Goal: Task Accomplishment & Management: Use online tool/utility

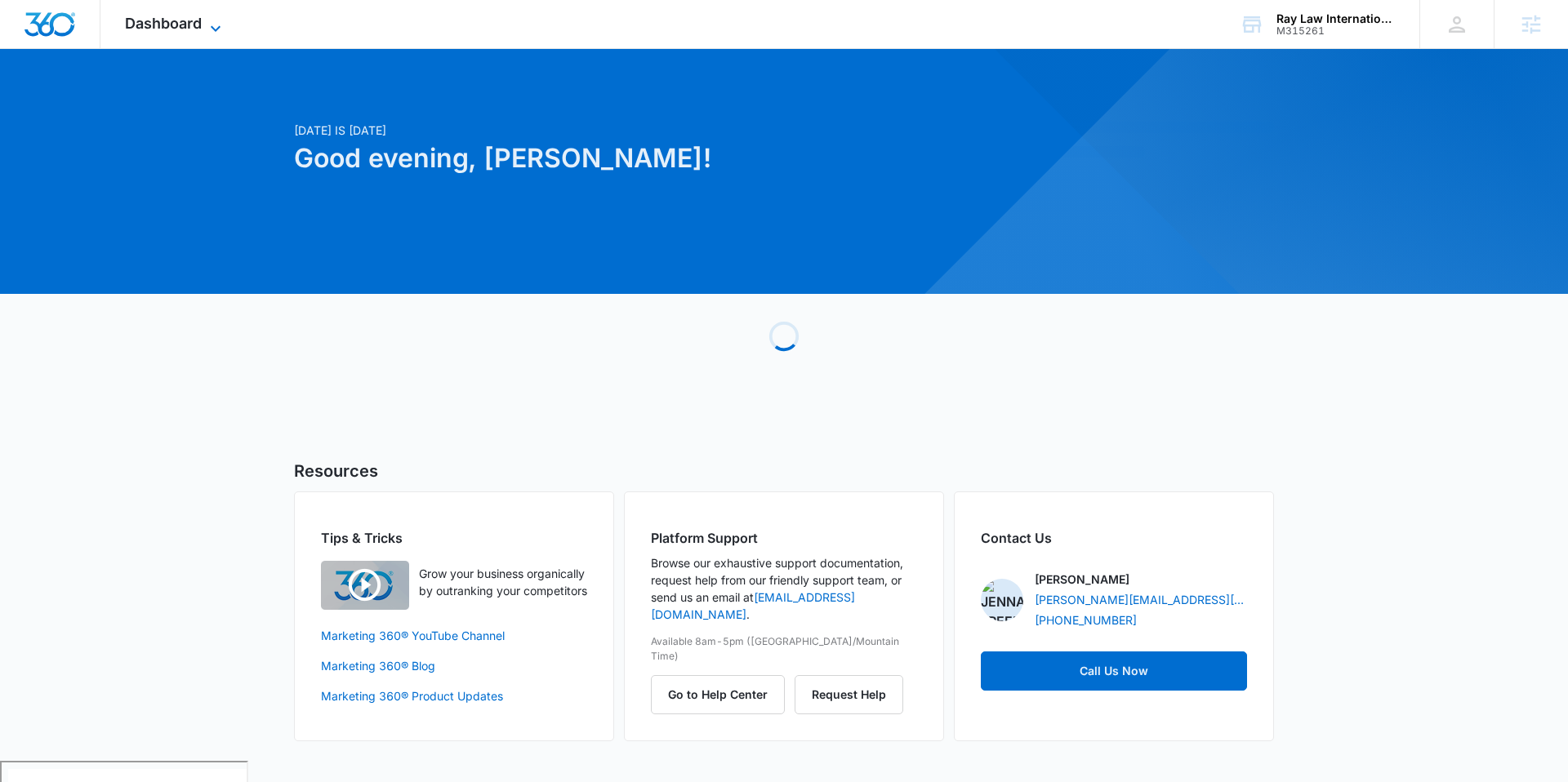
click at [131, 21] on span "Dashboard" at bounding box center [163, 23] width 76 height 17
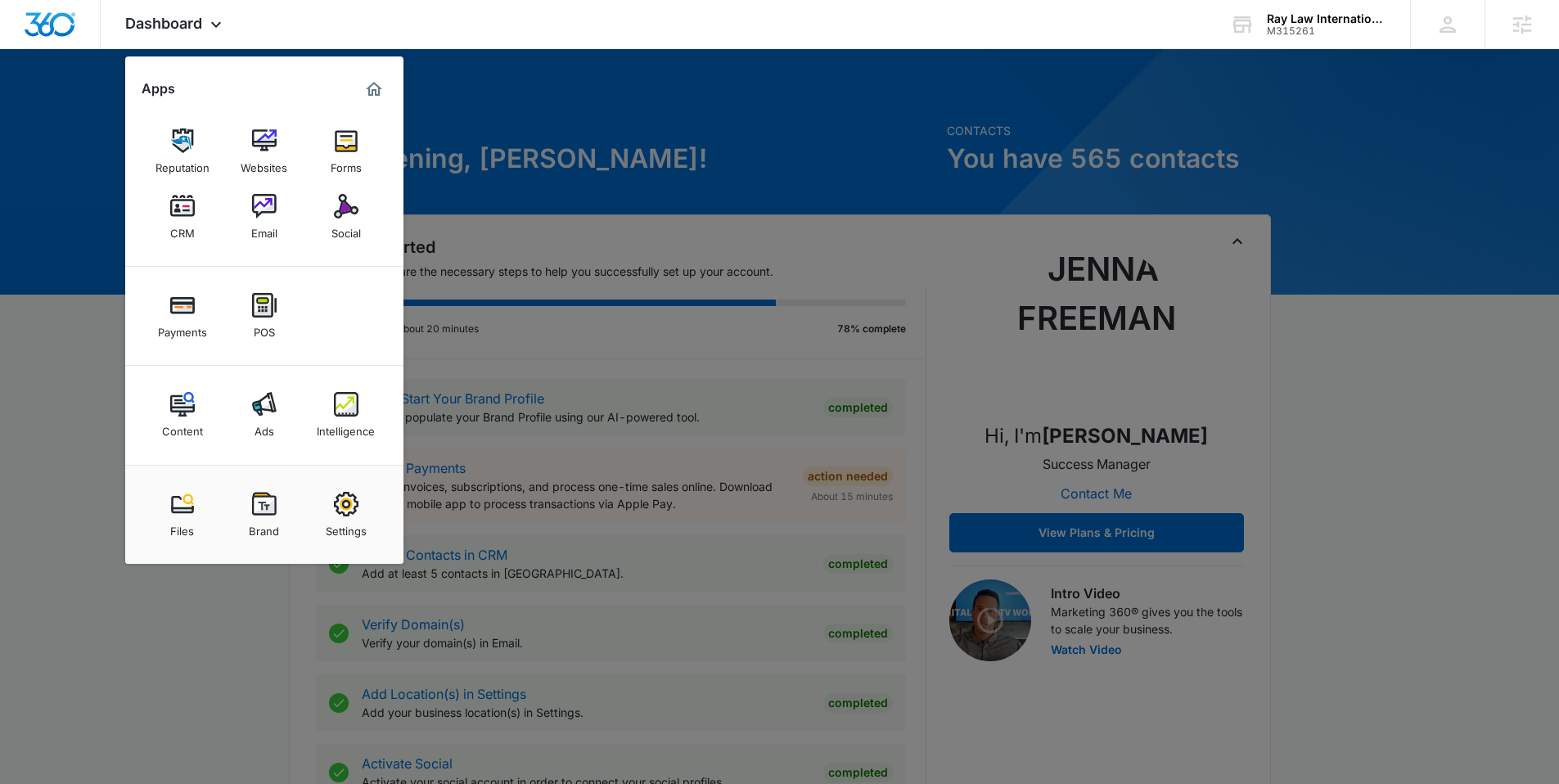
click at [342, 409] on img at bounding box center [346, 404] width 25 height 25
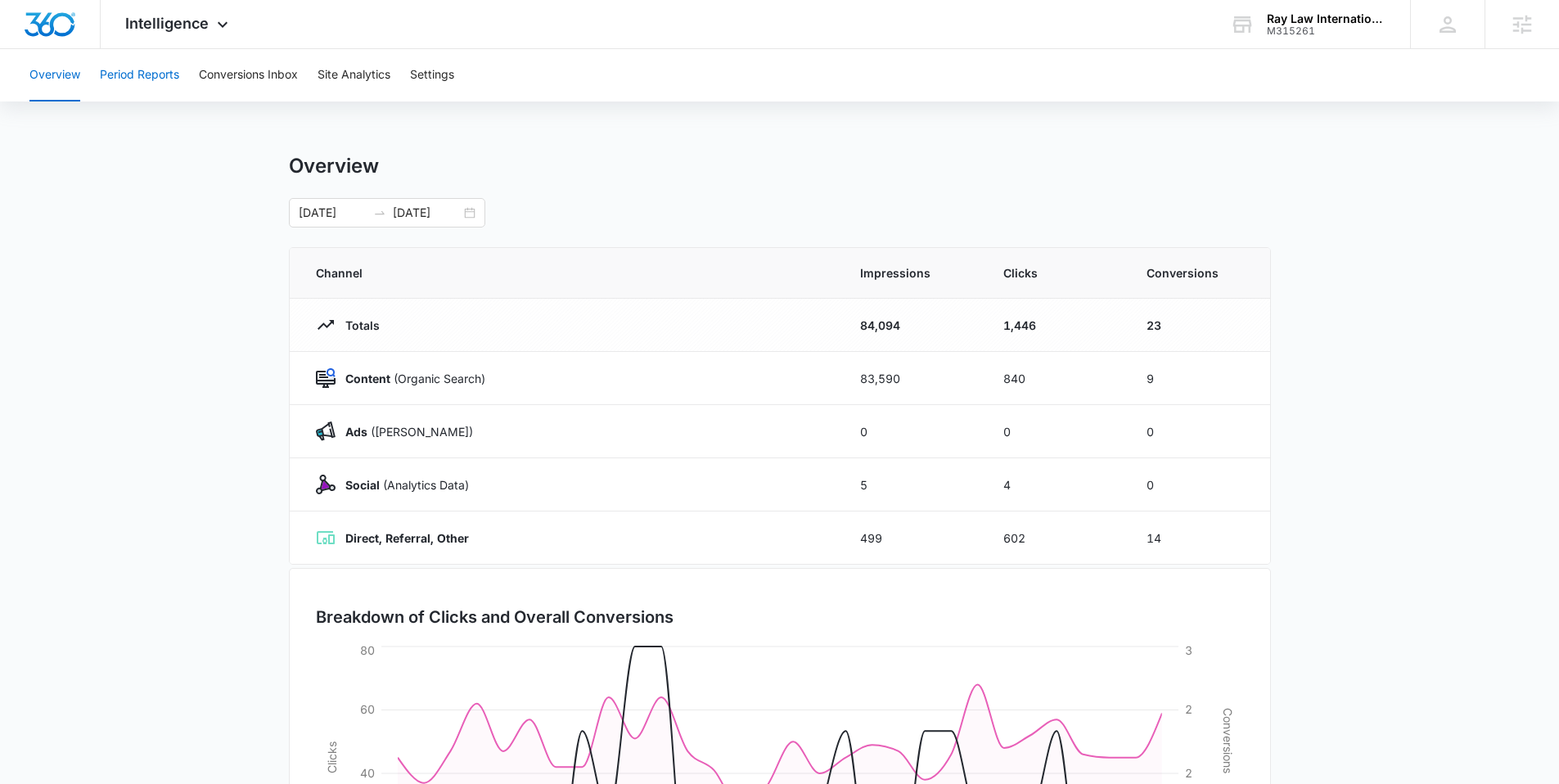
click at [170, 69] on button "Period Reports" at bounding box center [139, 75] width 79 height 52
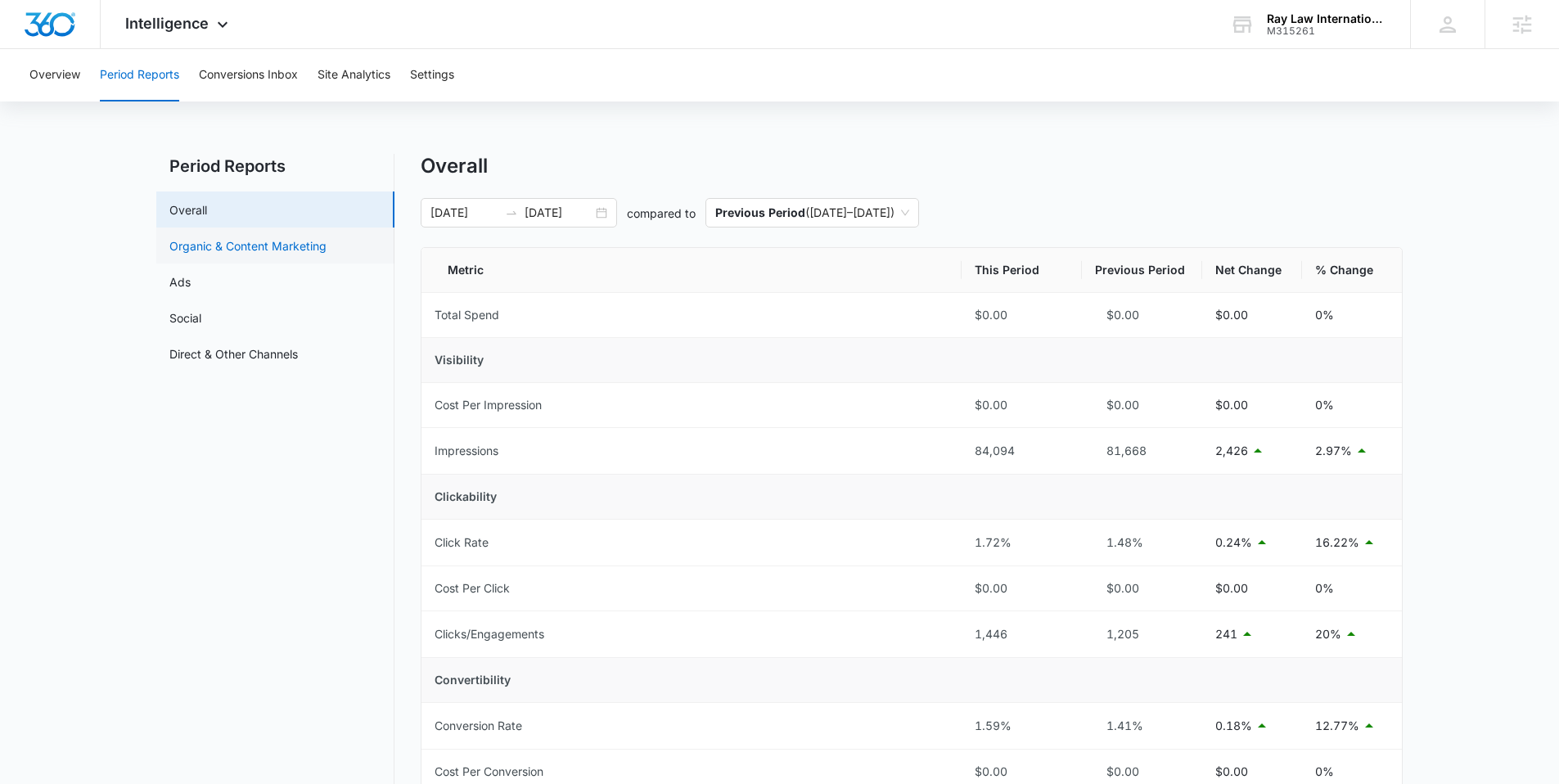
click at [248, 242] on link "Organic & Content Marketing" at bounding box center [248, 246] width 157 height 17
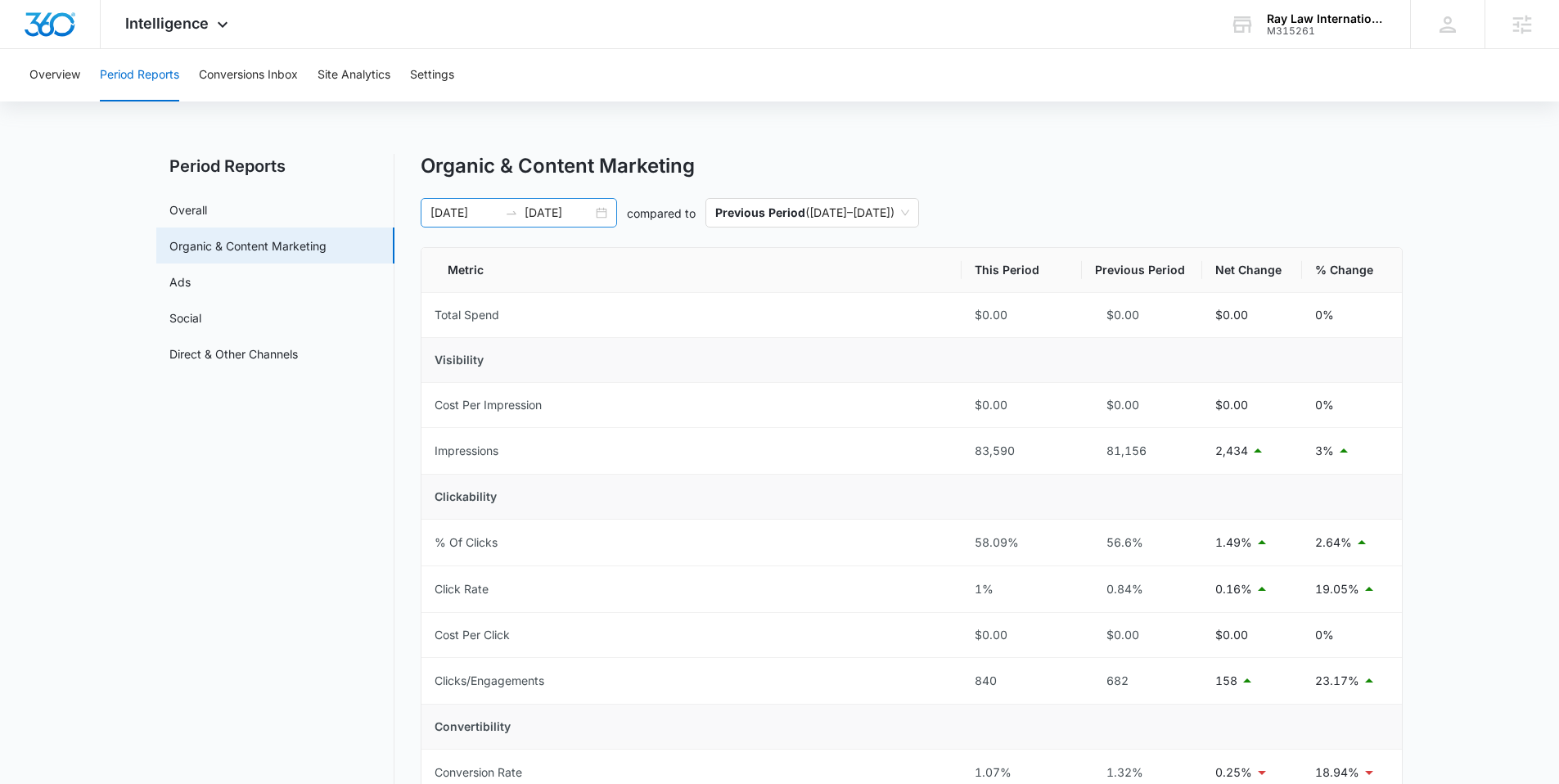
click at [612, 211] on div "[DATE] [DATE]" at bounding box center [519, 212] width 196 height 29
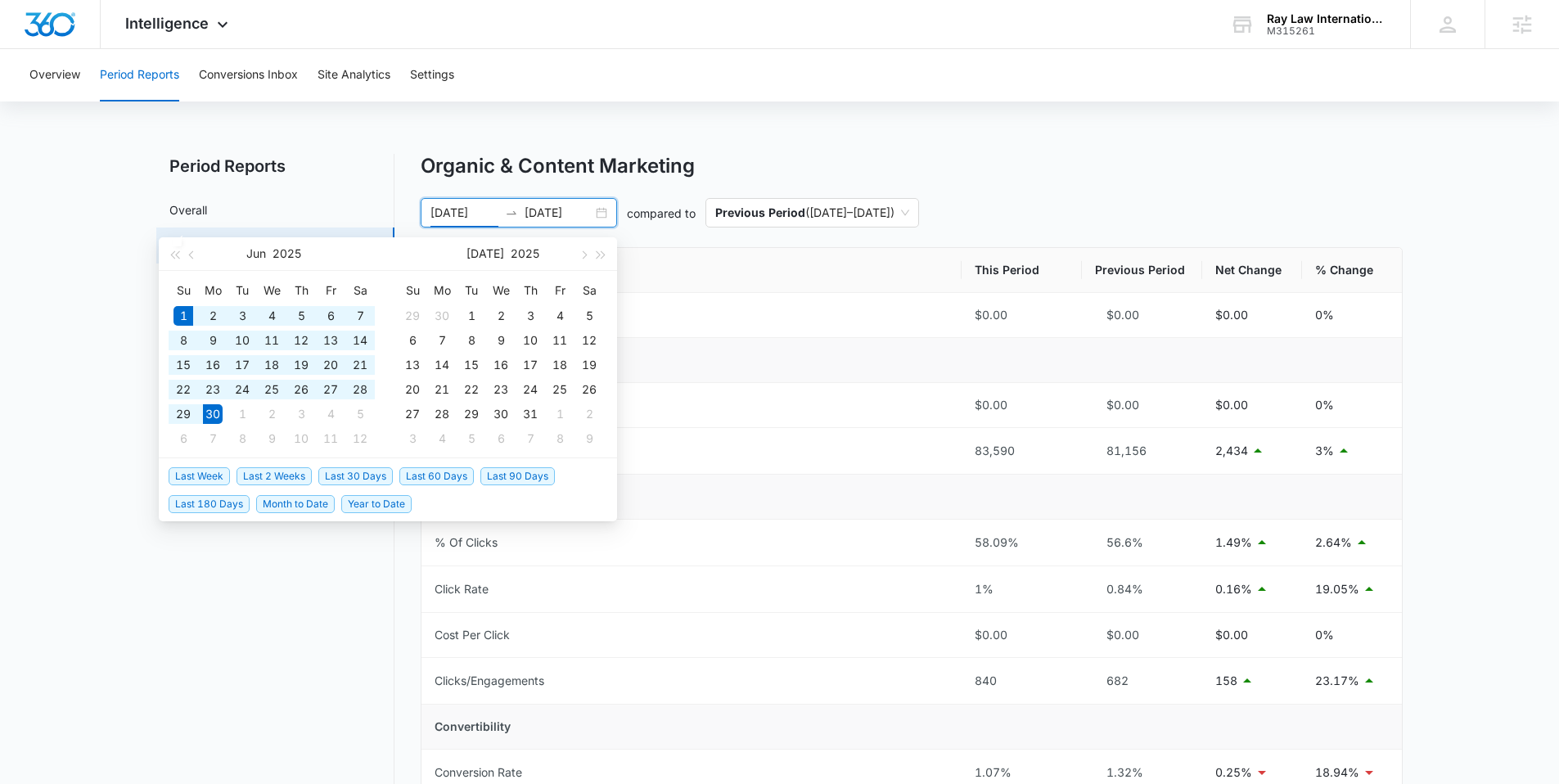
click at [592, 211] on input "[DATE]" at bounding box center [558, 212] width 68 height 18
type input "[DATE]"
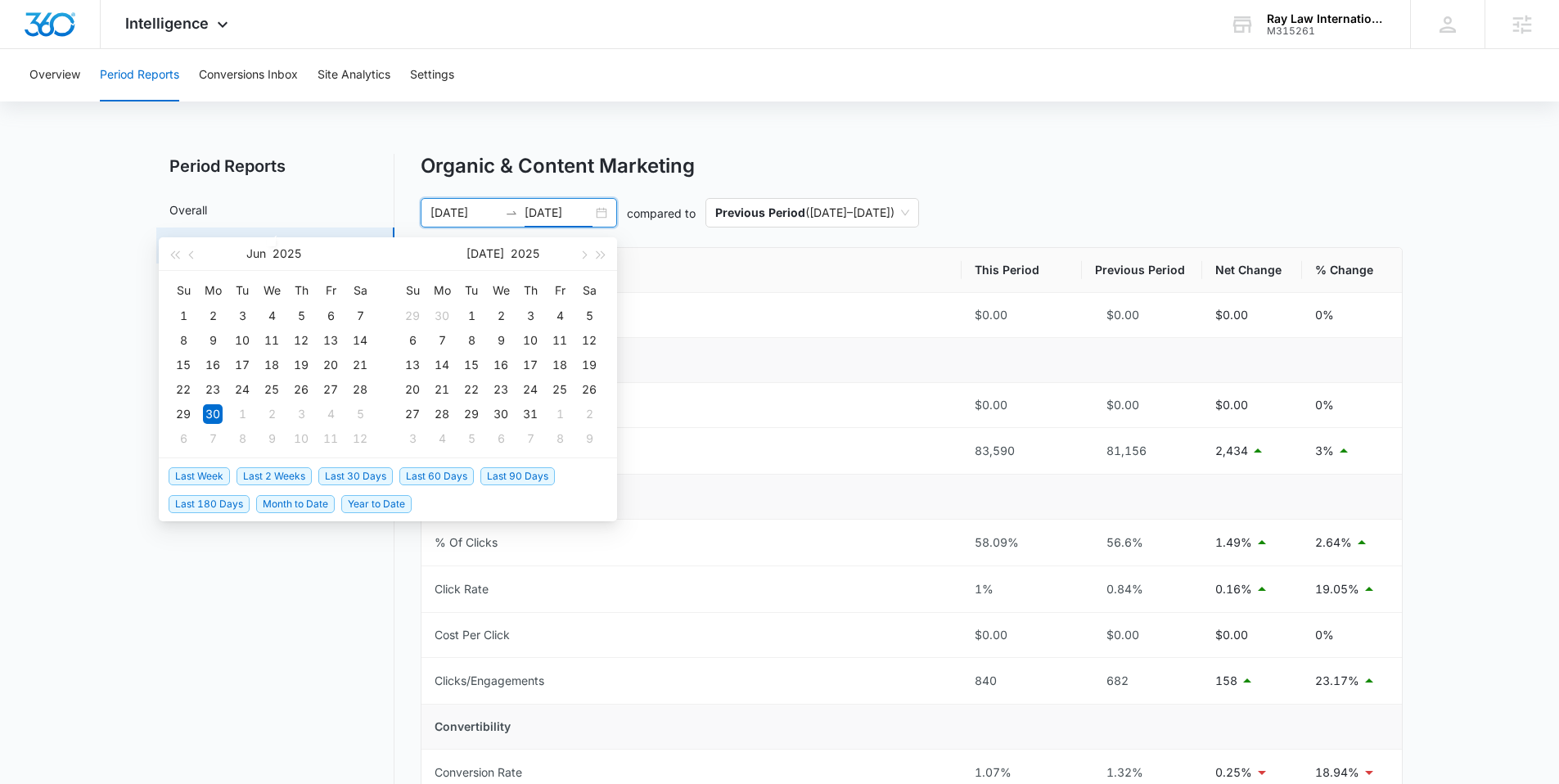
click at [340, 469] on span "Last 30 Days" at bounding box center [355, 475] width 75 height 18
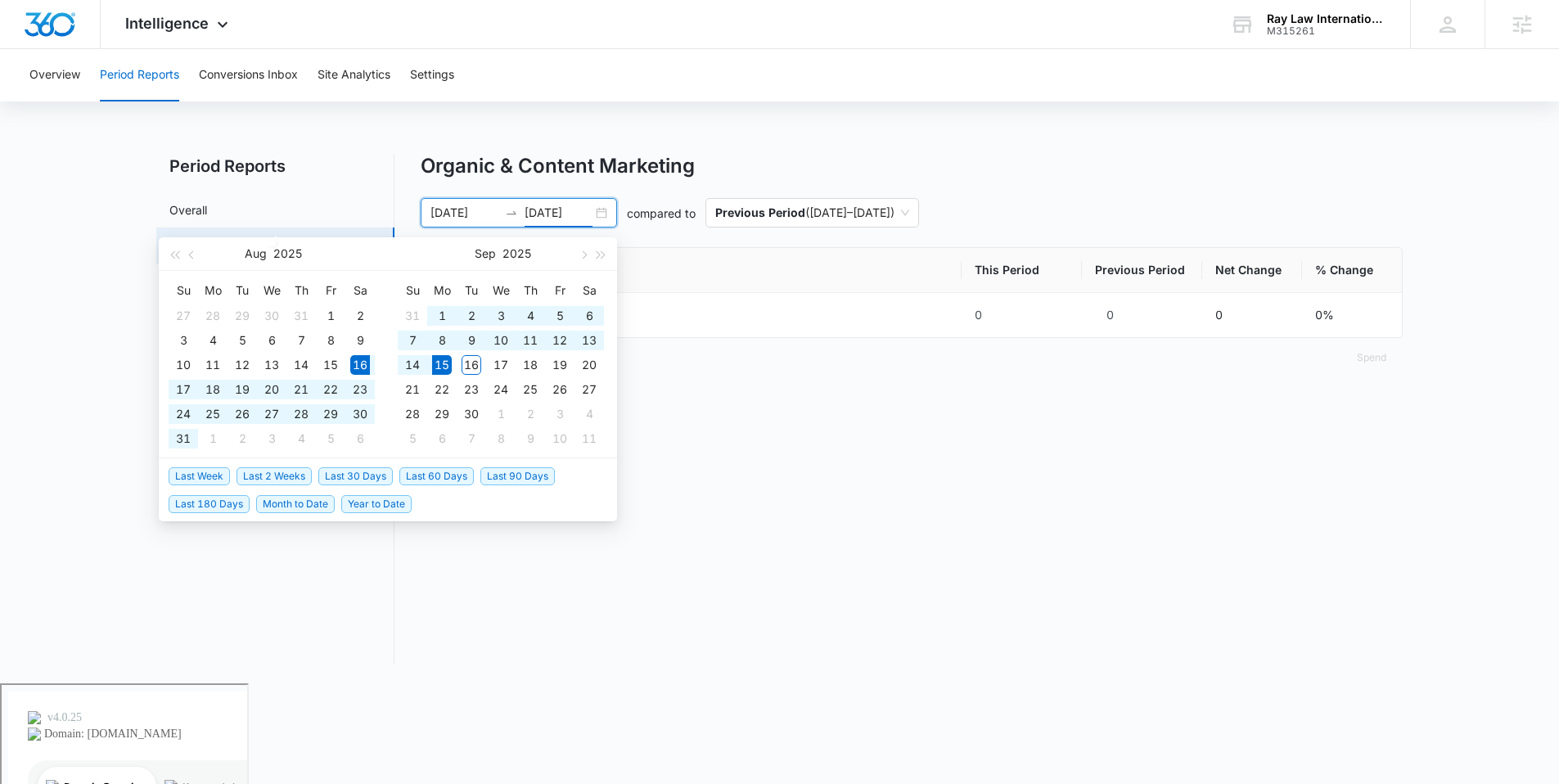
type input "[DATE]"
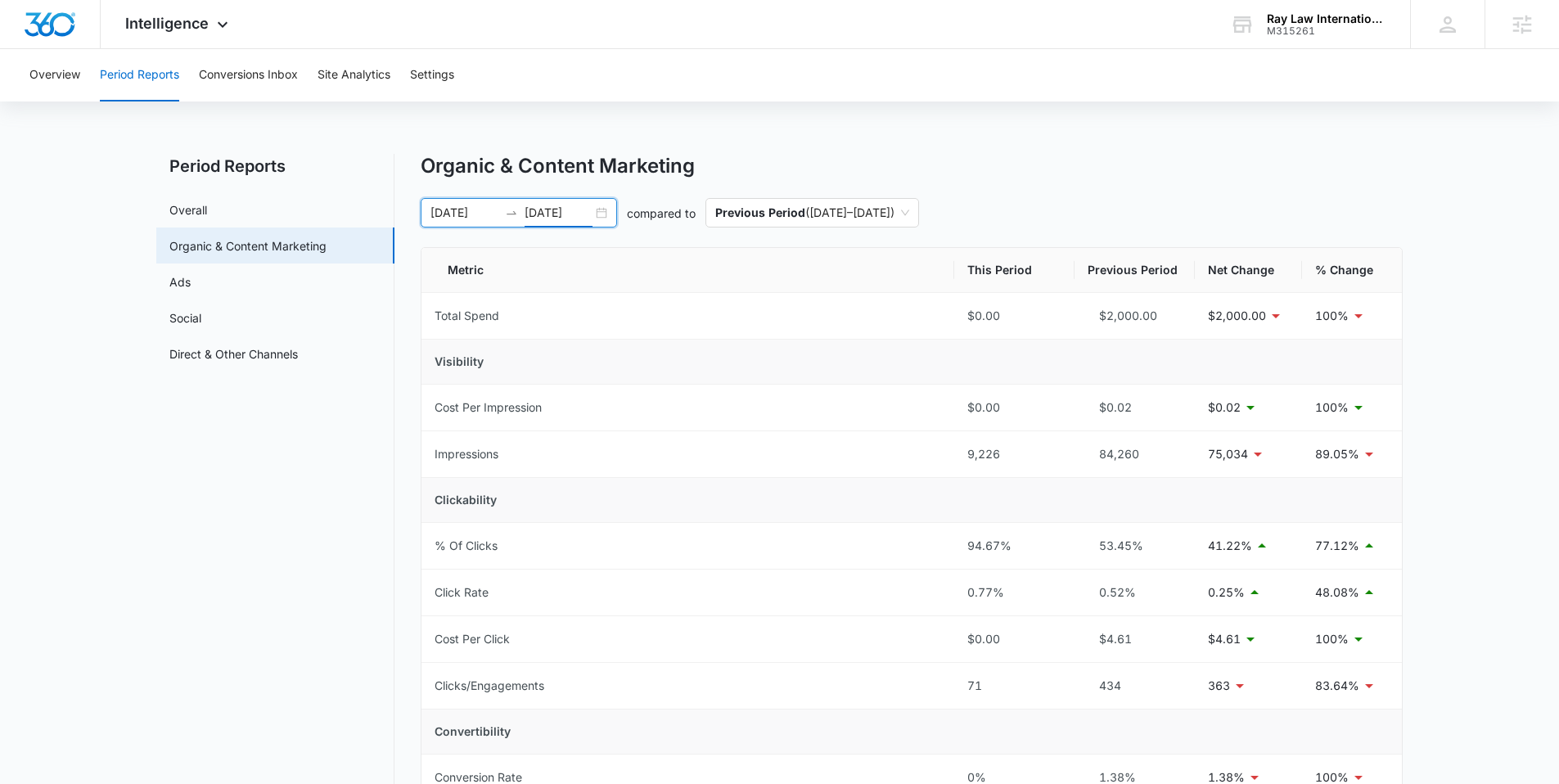
click at [601, 216] on div "[DATE] [DATE]" at bounding box center [519, 212] width 196 height 29
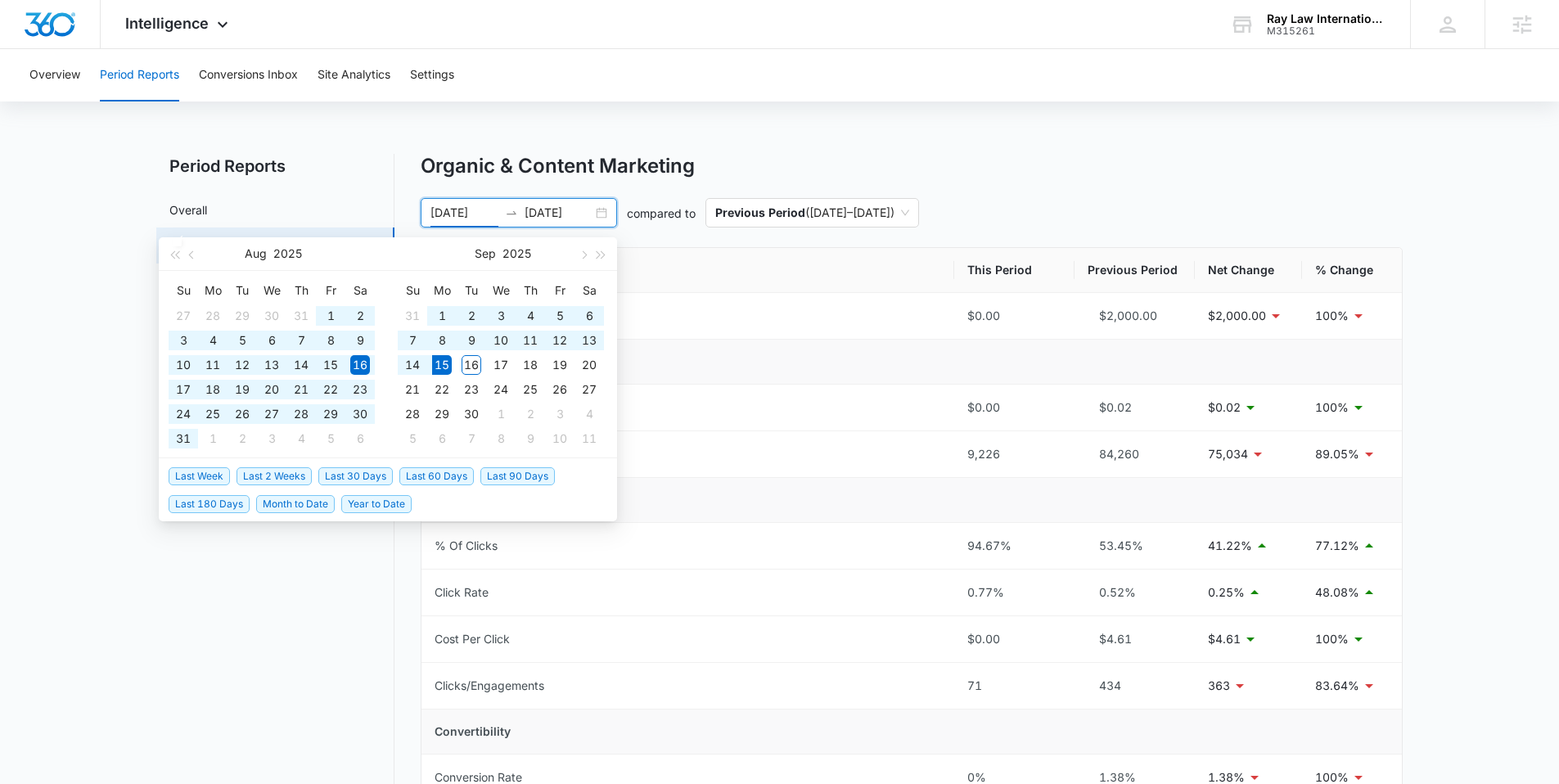
click at [446, 476] on span "Last 60 Days" at bounding box center [436, 475] width 75 height 18
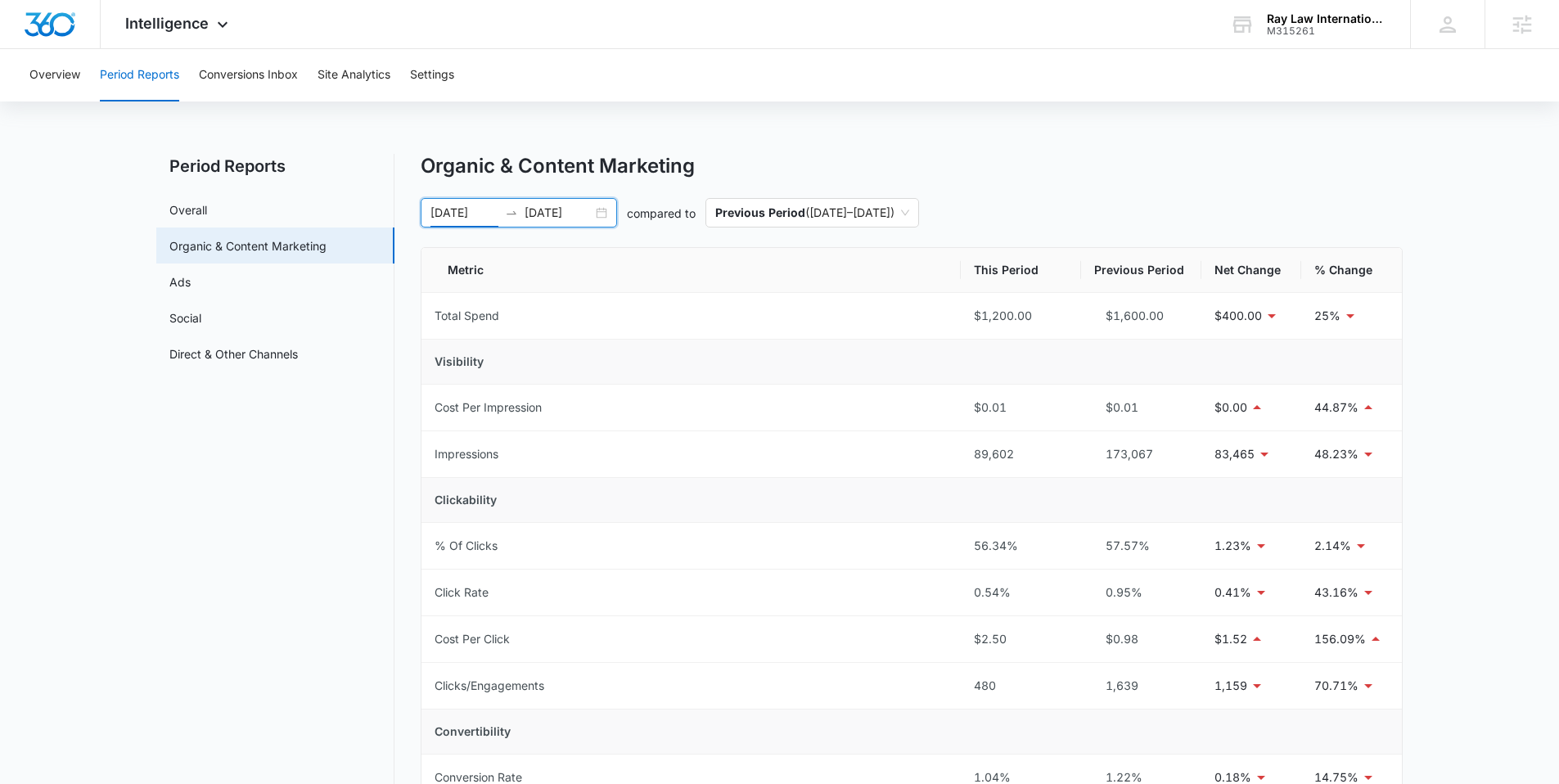
click at [597, 217] on div "[DATE] [DATE]" at bounding box center [519, 212] width 196 height 29
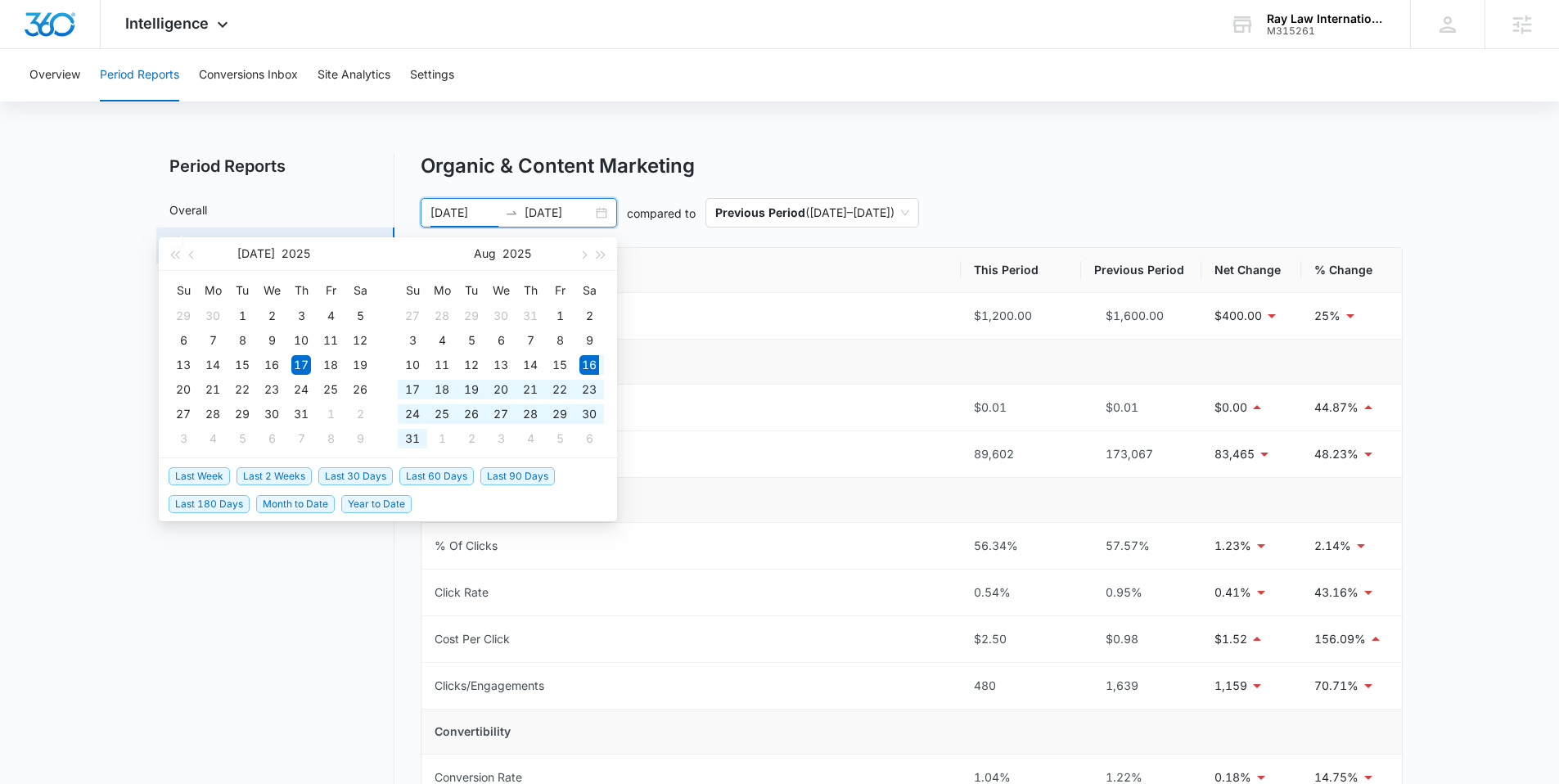
click at [346, 475] on span "Last 30 Days" at bounding box center [355, 475] width 75 height 18
type input "[DATE]"
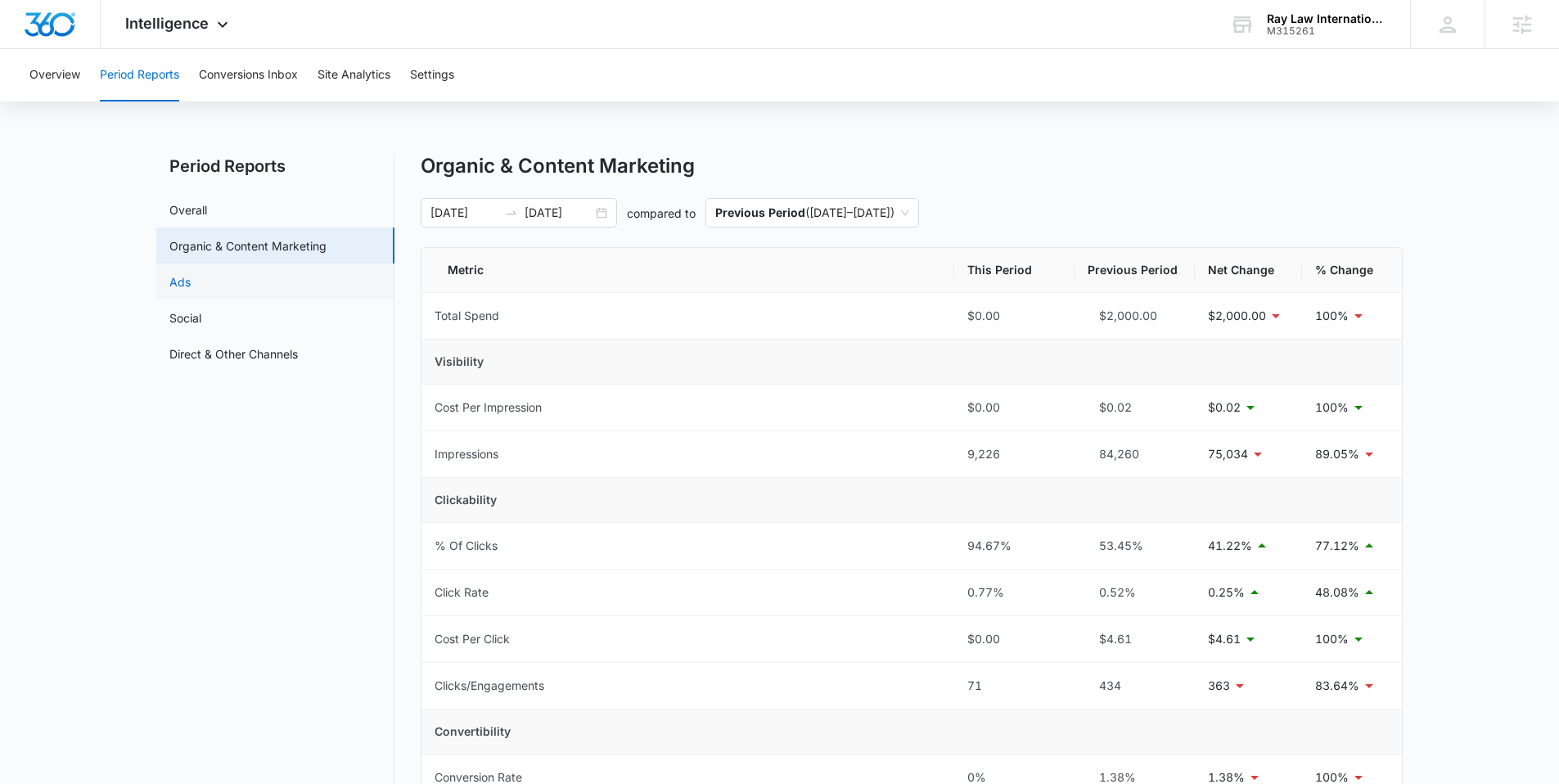
click at [187, 279] on link "Ads" at bounding box center [180, 282] width 21 height 17
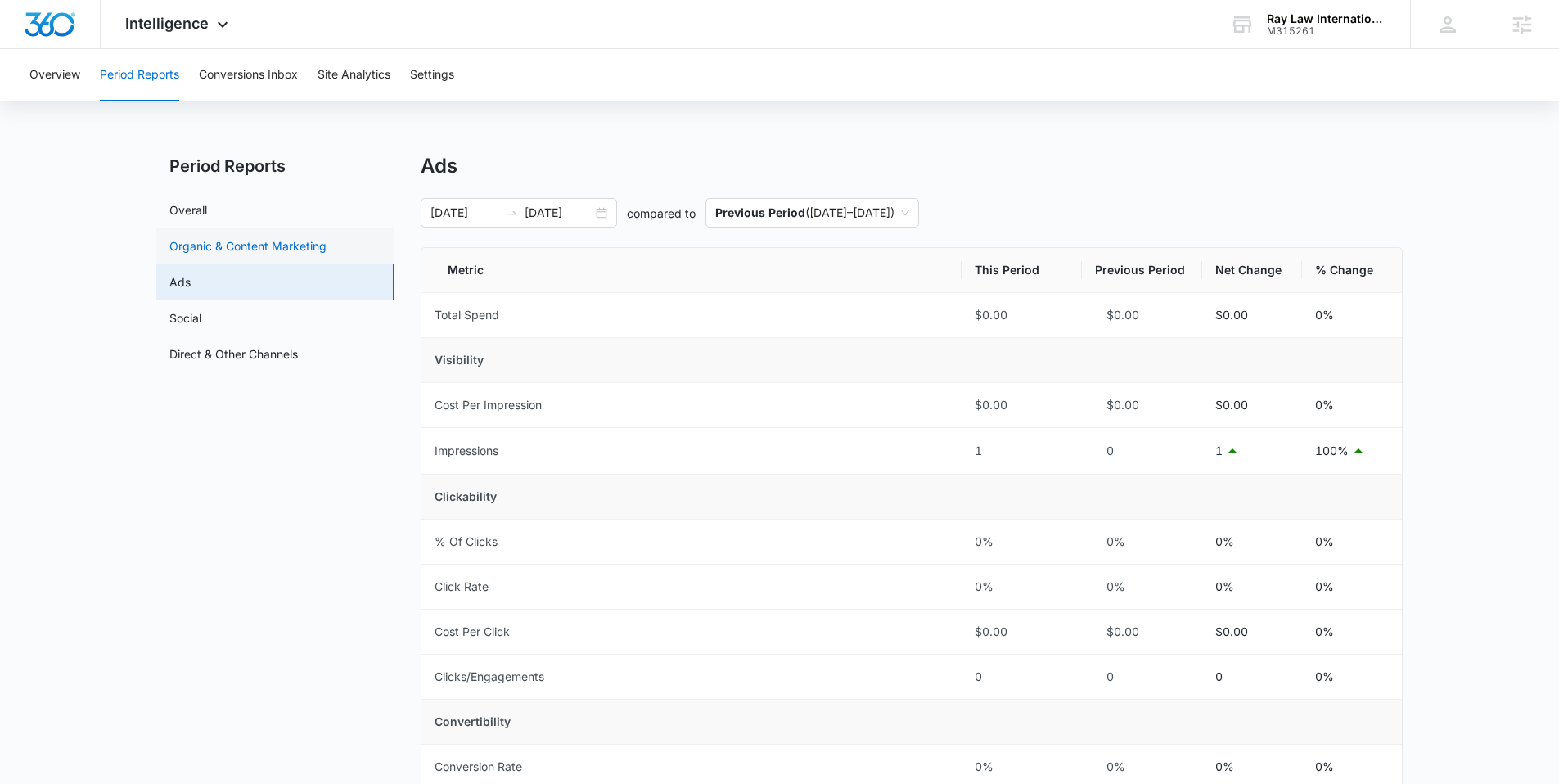
click at [238, 244] on link "Organic & Content Marketing" at bounding box center [248, 246] width 157 height 17
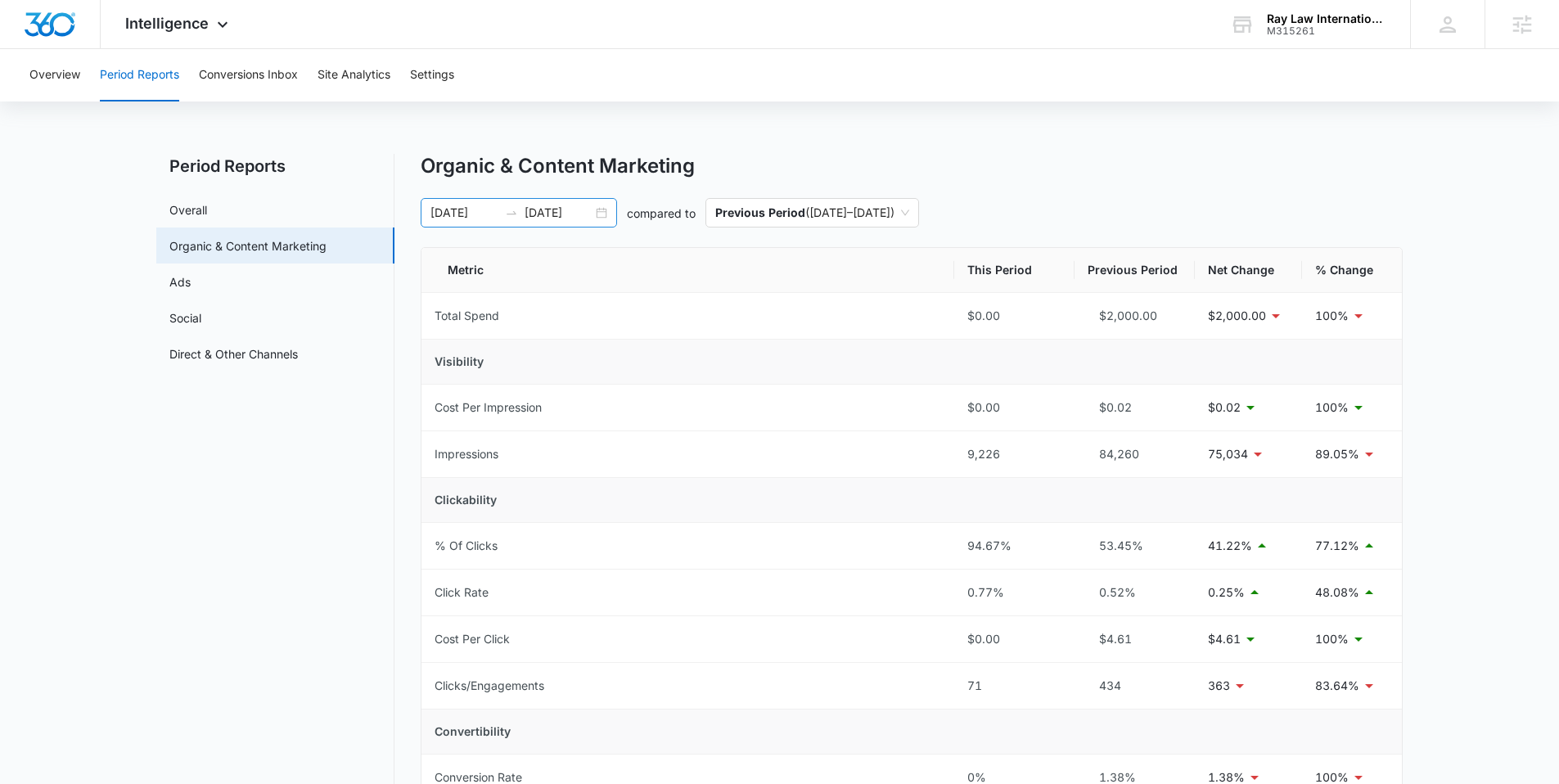
click at [577, 215] on input "[DATE]" at bounding box center [558, 212] width 68 height 18
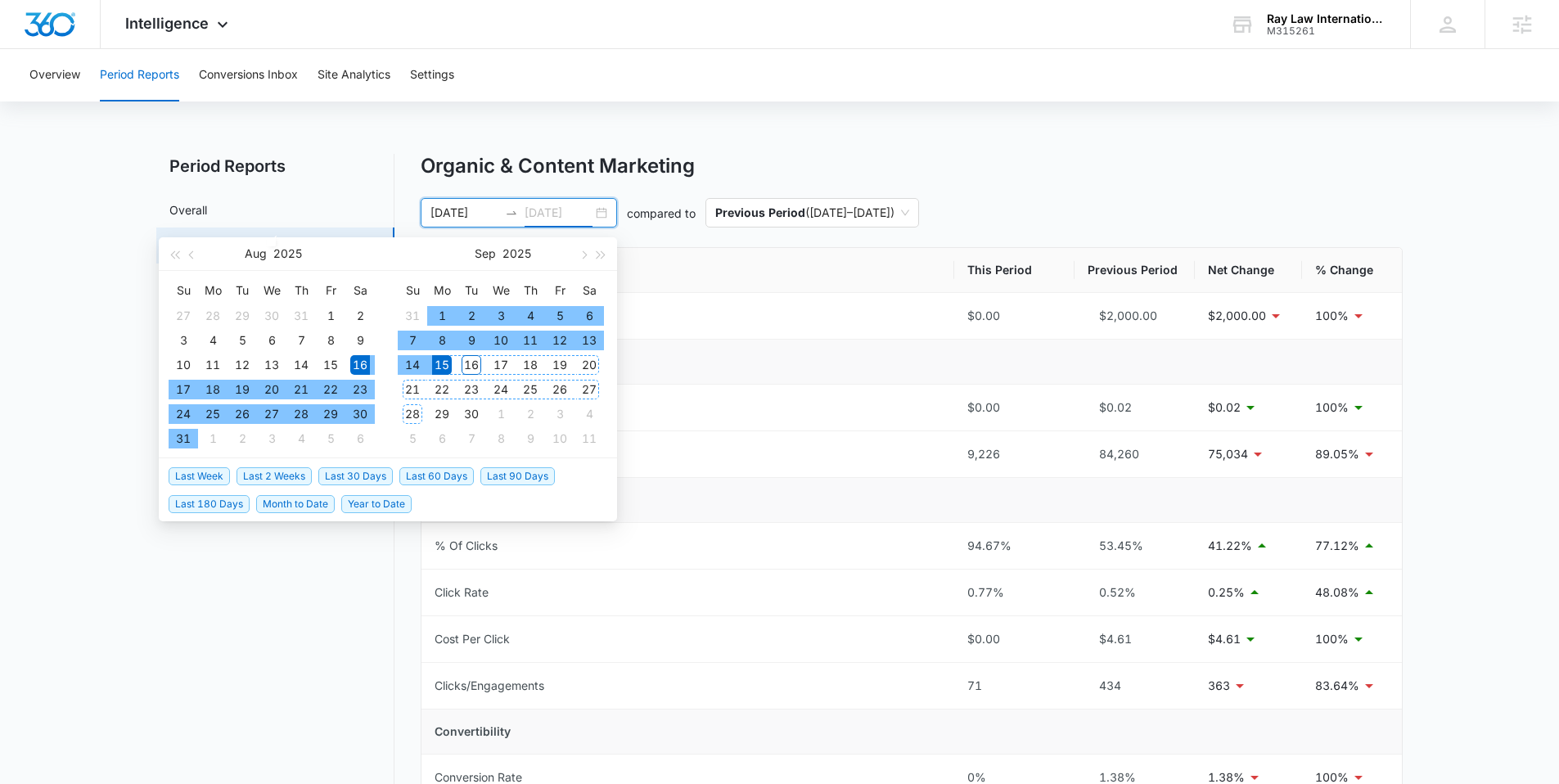
type input "[DATE]"
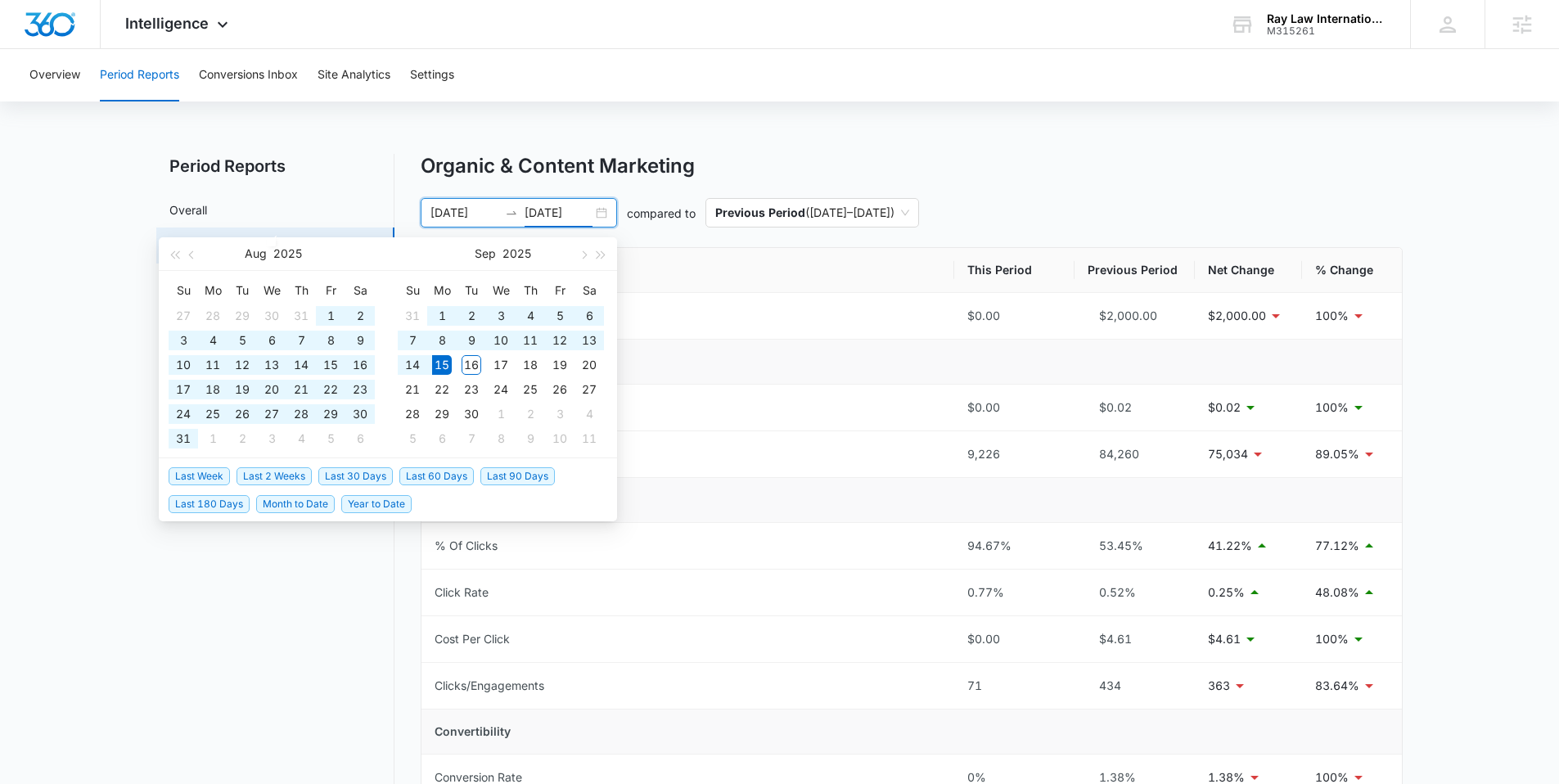
click at [494, 481] on span "Last 90 Days" at bounding box center [518, 475] width 75 height 18
type input "[DATE]"
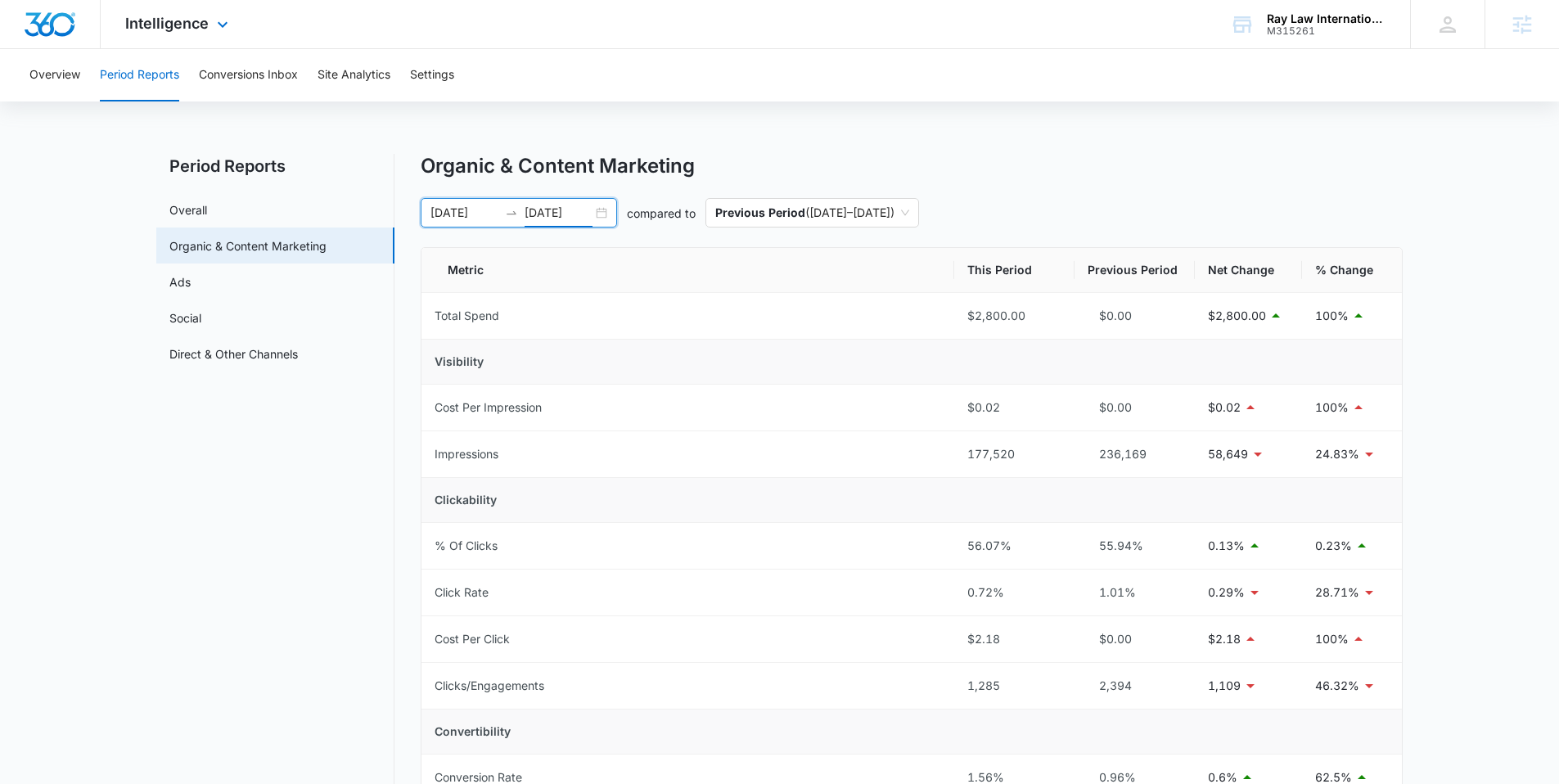
click at [172, 5] on div "Intelligence Apps Reputation Websites Forms CRM Email Social Payments POS Conte…" at bounding box center [179, 24] width 157 height 48
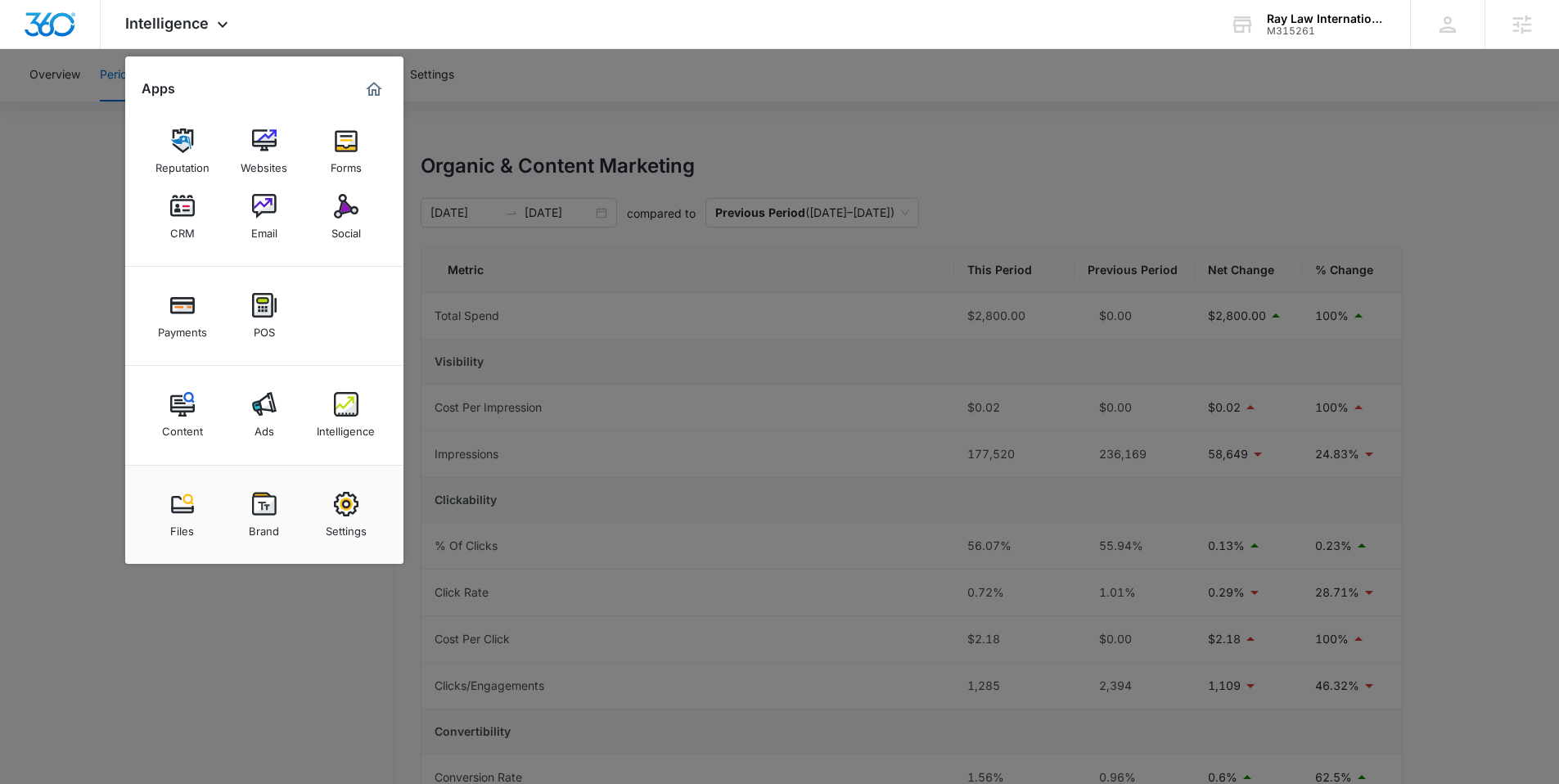
drag, startPoint x: 501, startPoint y: 98, endPoint x: 365, endPoint y: 77, distance: 137.6
click at [501, 98] on div at bounding box center [779, 392] width 1559 height 784
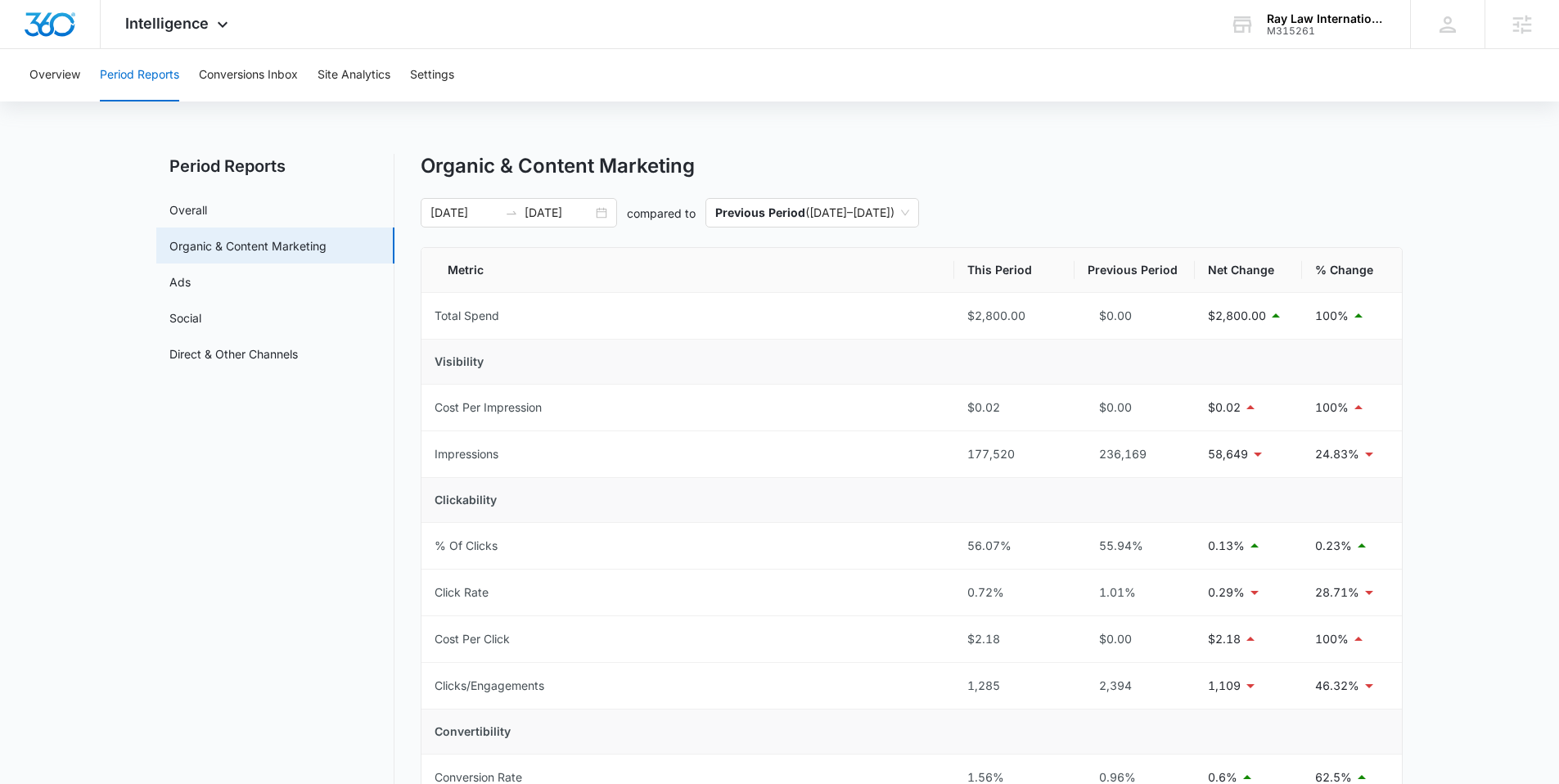
click at [465, 70] on div "Overview Period Reports Conversions Inbox Site Analytics Settings" at bounding box center [780, 75] width 1520 height 52
click at [433, 71] on button "Settings" at bounding box center [432, 75] width 44 height 52
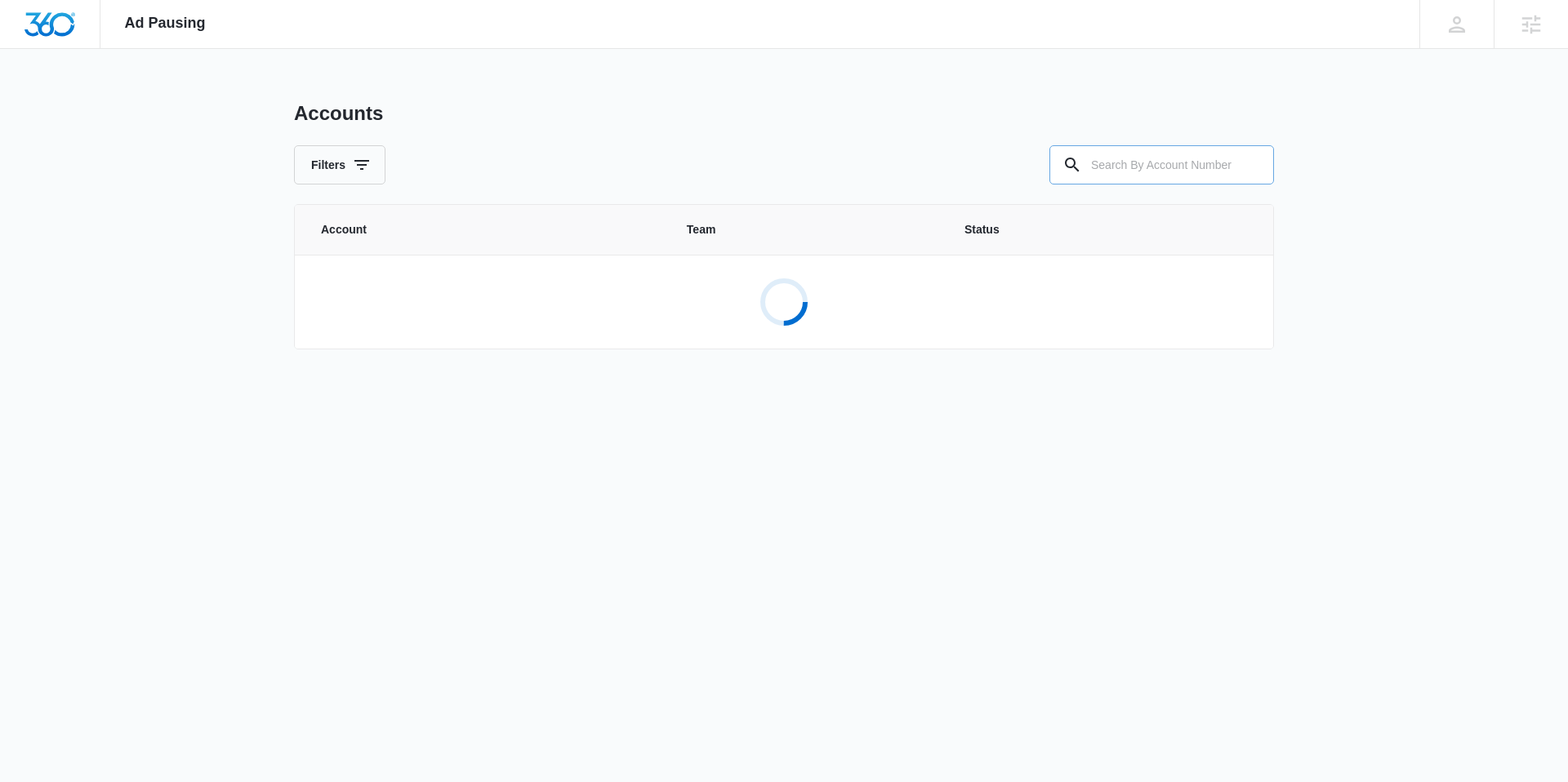
click at [1169, 149] on input "text" at bounding box center [1161, 165] width 225 height 39
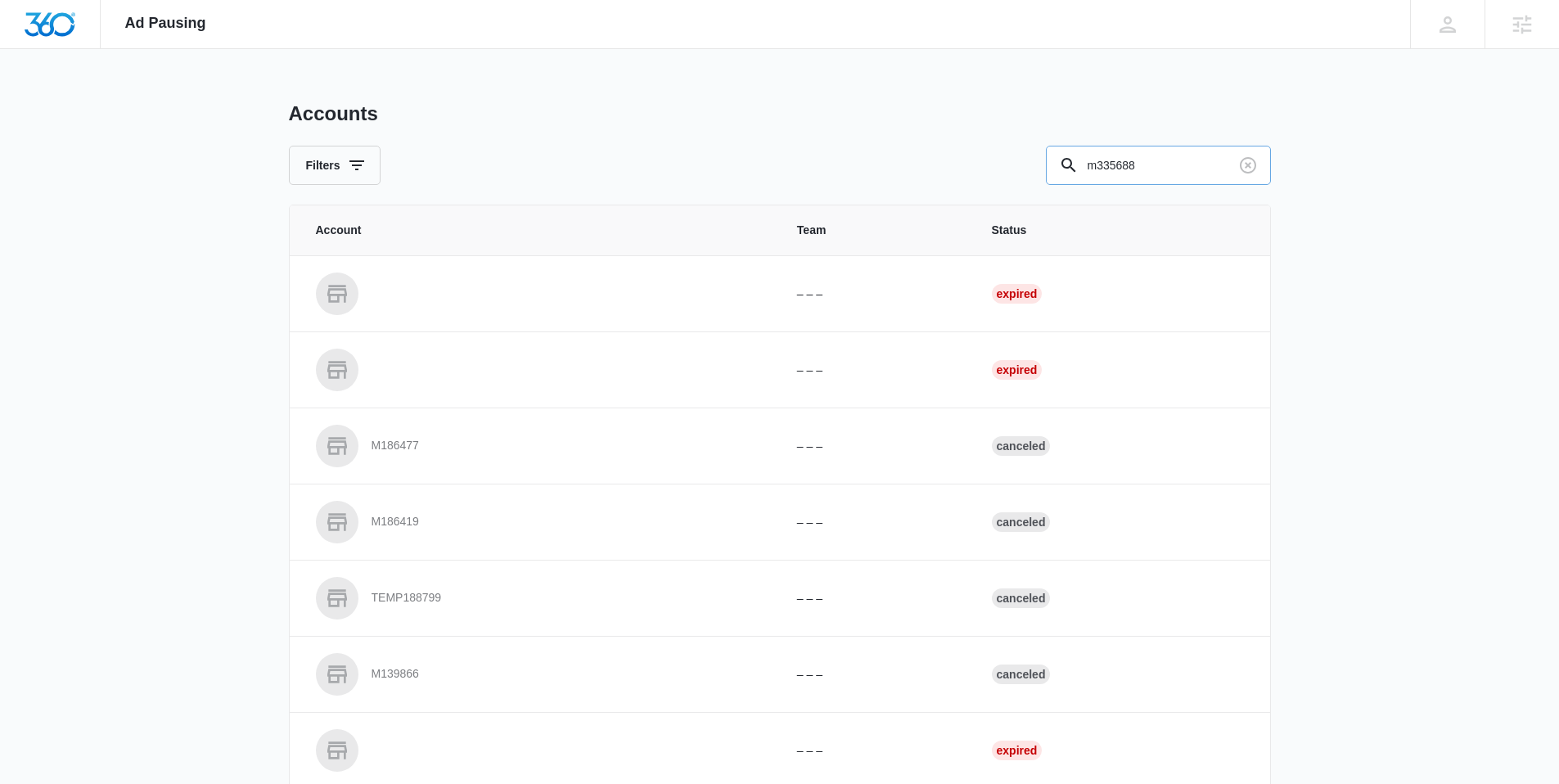
type input "m335688"
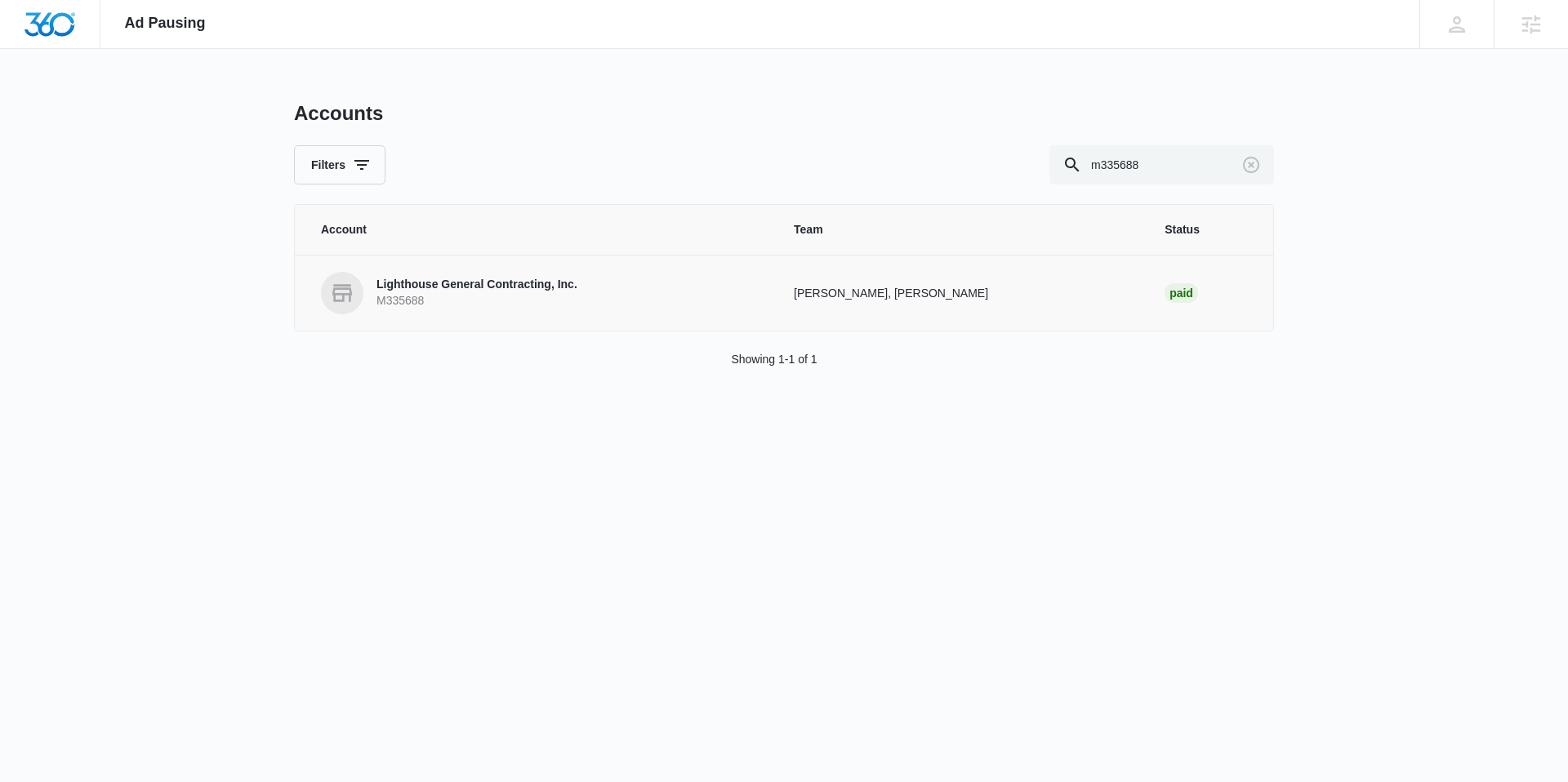
click at [470, 286] on p "Lighthouse General Contracting, Inc." at bounding box center [477, 285] width 201 height 16
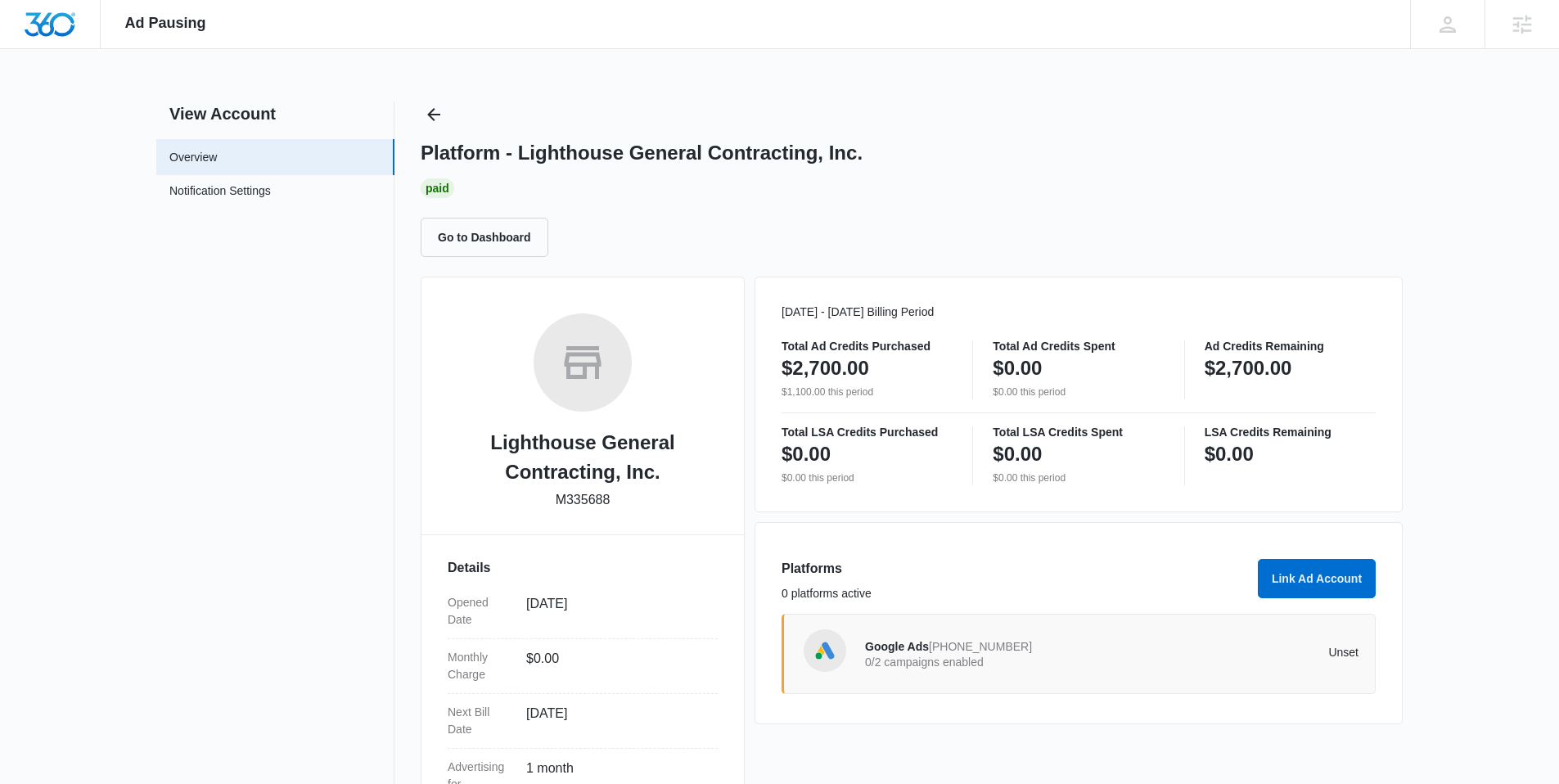
click at [1288, 643] on div "Google Ads 747-985-8050 0/2 campaigns enabled Unset" at bounding box center [1112, 653] width 494 height 46
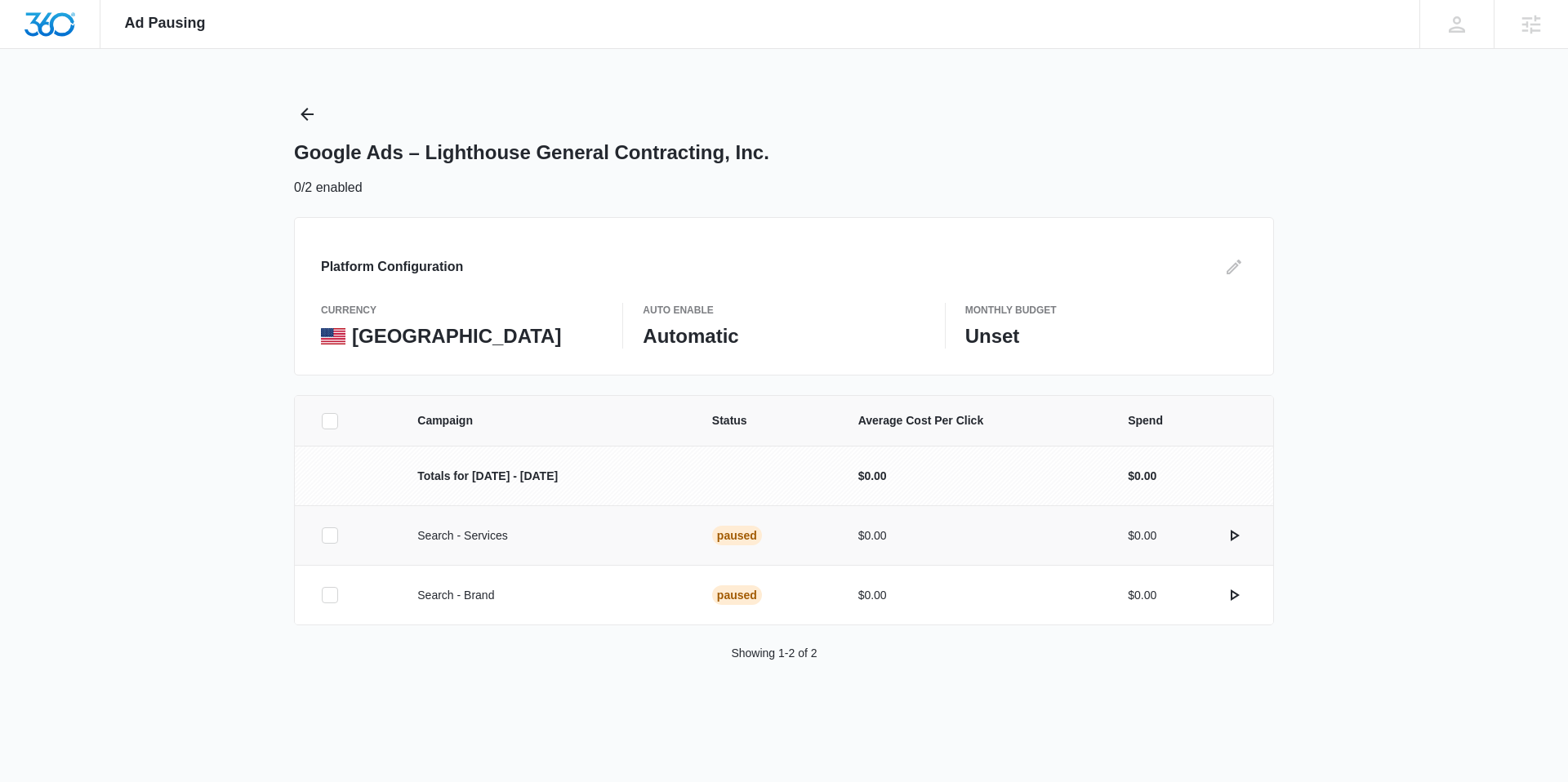
click at [319, 533] on td at bounding box center [347, 534] width 103 height 59
click at [331, 545] on td at bounding box center [347, 534] width 103 height 59
click at [335, 535] on icon at bounding box center [329, 535] width 15 height 15
click at [322, 535] on input "checkbox" at bounding box center [321, 535] width 1 height 1
click at [325, 588] on icon at bounding box center [329, 594] width 15 height 15
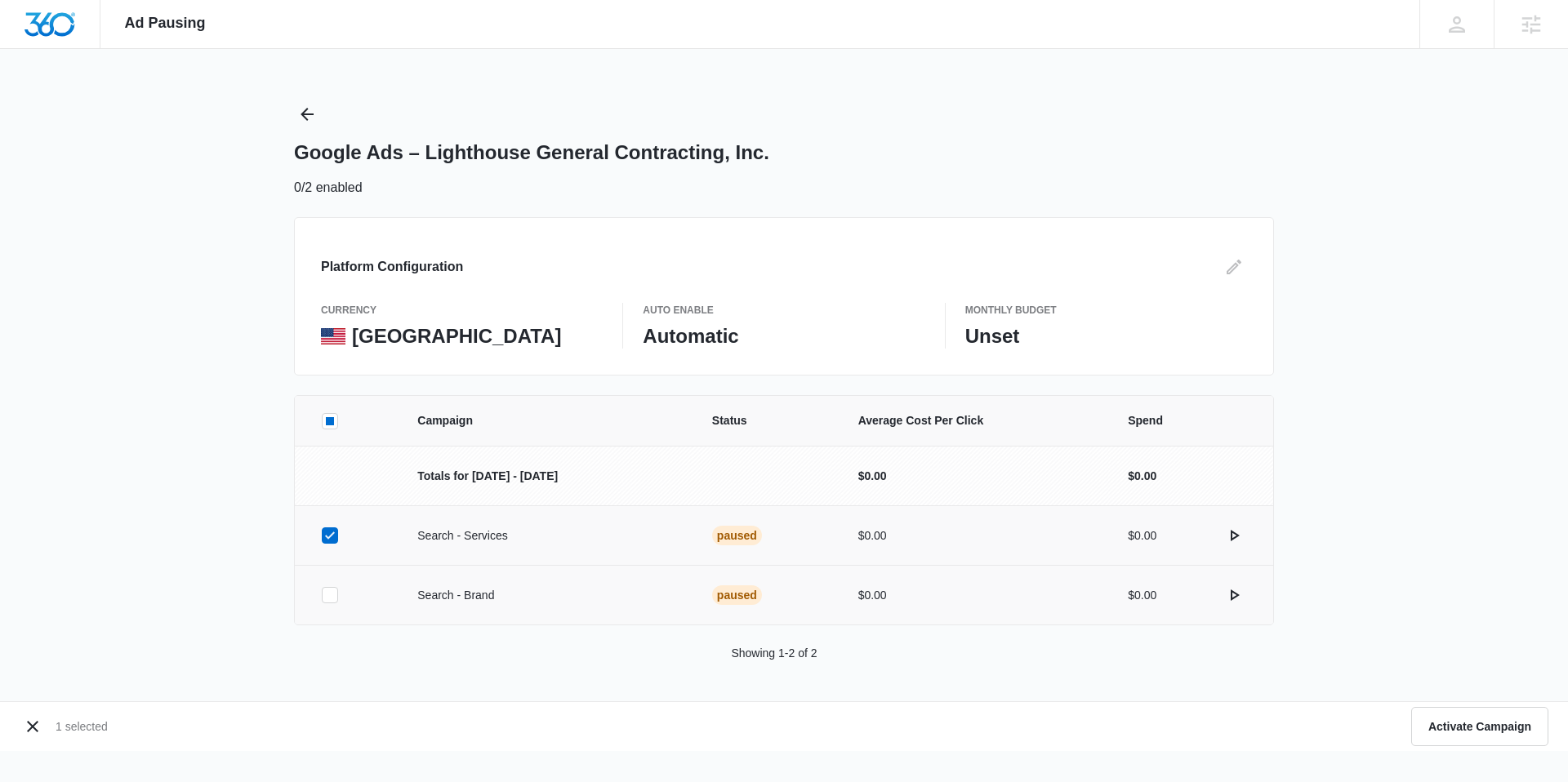
click at [322, 595] on input "checkbox" at bounding box center [321, 595] width 1 height 1
click at [1229, 532] on icon "actions.activate" at bounding box center [1233, 535] width 20 height 20
click at [1233, 593] on icon "actions.activate" at bounding box center [1233, 594] width 20 height 20
